Goal: Task Accomplishment & Management: Complete application form

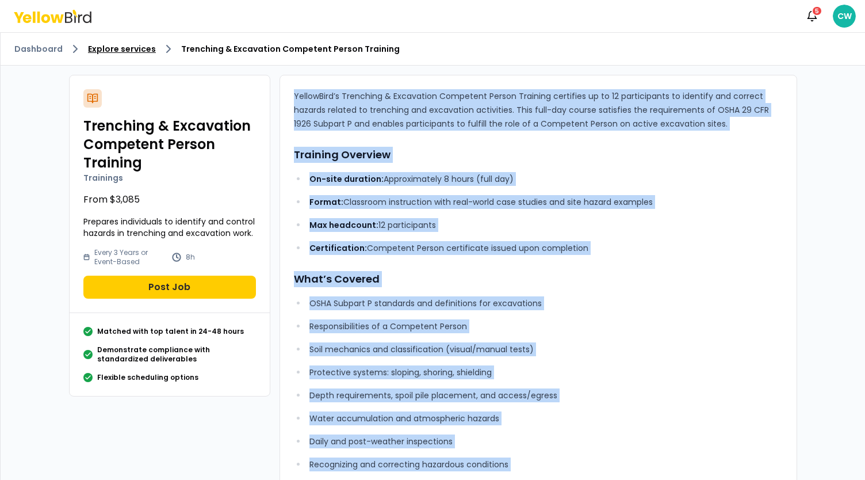
click at [140, 50] on link "Explore services" at bounding box center [122, 49] width 68 height 12
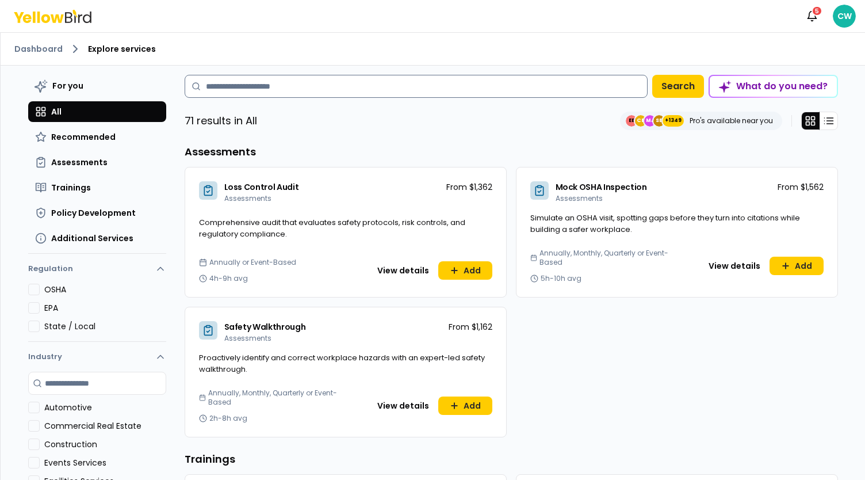
click at [300, 86] on input at bounding box center [416, 86] width 463 height 23
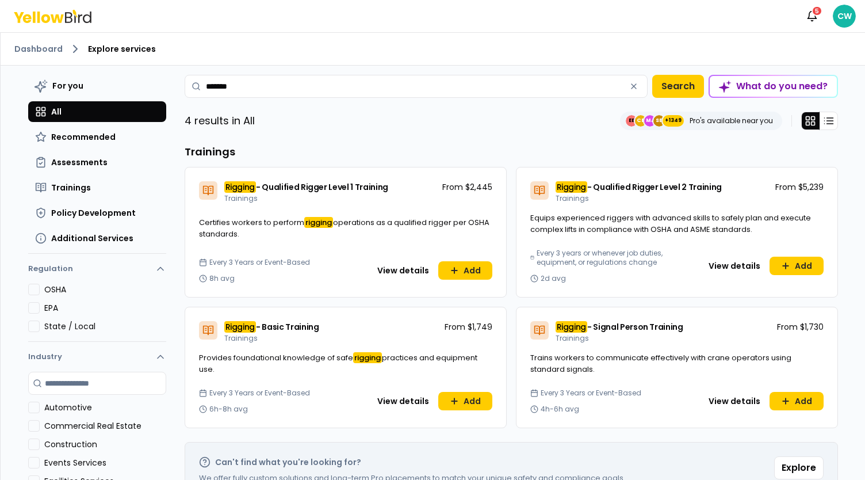
type input "*******"
